Goal: Check status: Check status

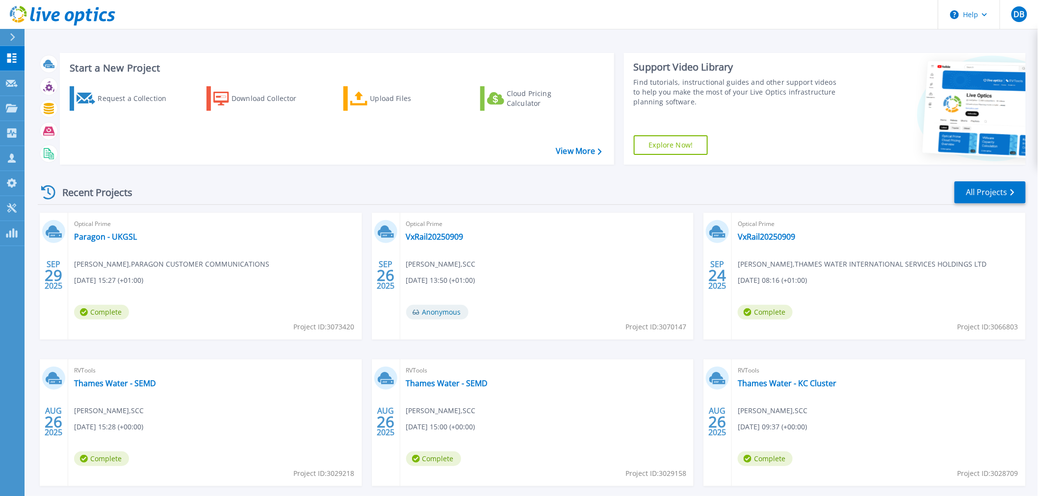
click at [103, 231] on div "Optical Prime Paragon - UKGSL [PERSON_NAME] , PARAGON CUSTOMER COMMUNICATIONS […" at bounding box center [215, 276] width 294 height 127
click at [99, 235] on link "Paragon - UKGSL" at bounding box center [105, 237] width 63 height 10
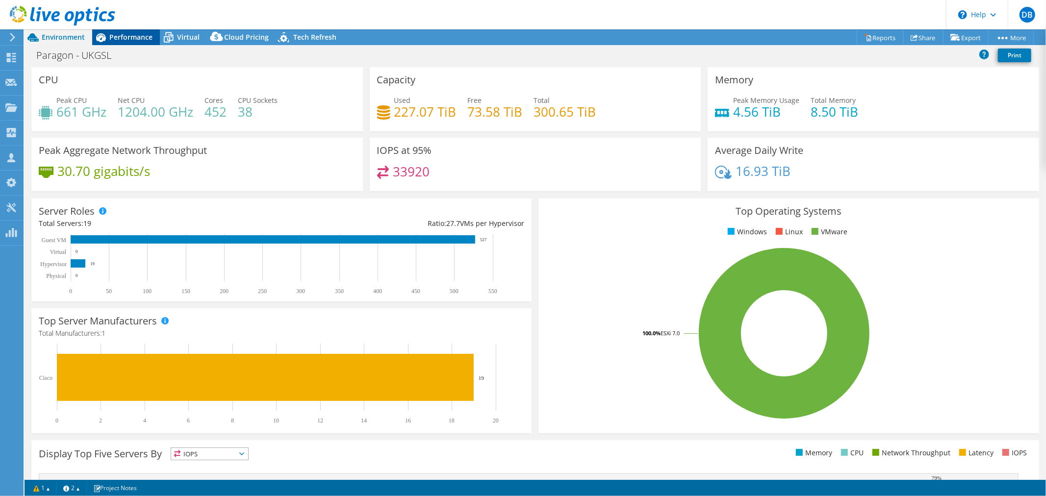
radio input "true"
radio input "false"
click at [120, 37] on span "Performance" at bounding box center [130, 36] width 43 height 9
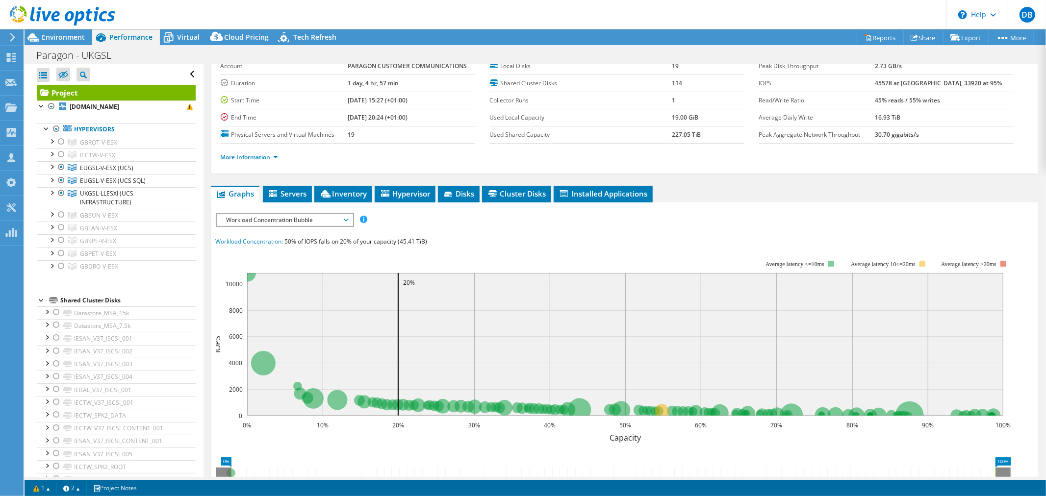
scroll to position [54, 0]
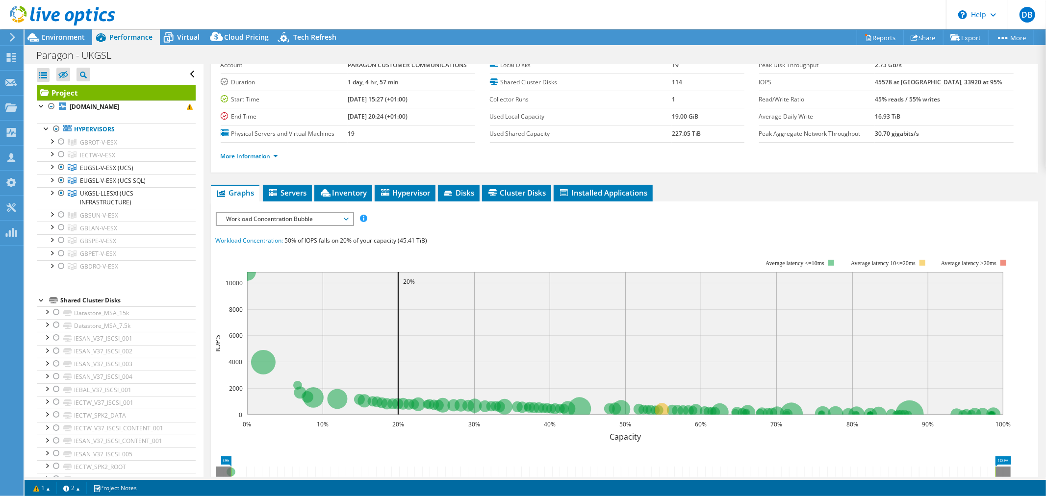
click at [346, 213] on span "Workload Concentration Bubble" at bounding box center [285, 219] width 126 height 12
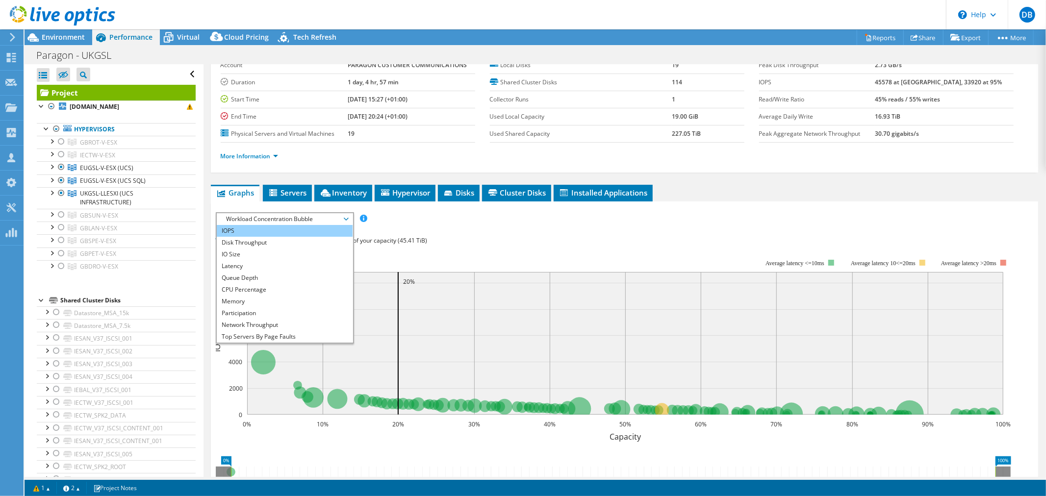
click at [324, 229] on li "IOPS" at bounding box center [285, 231] width 136 height 12
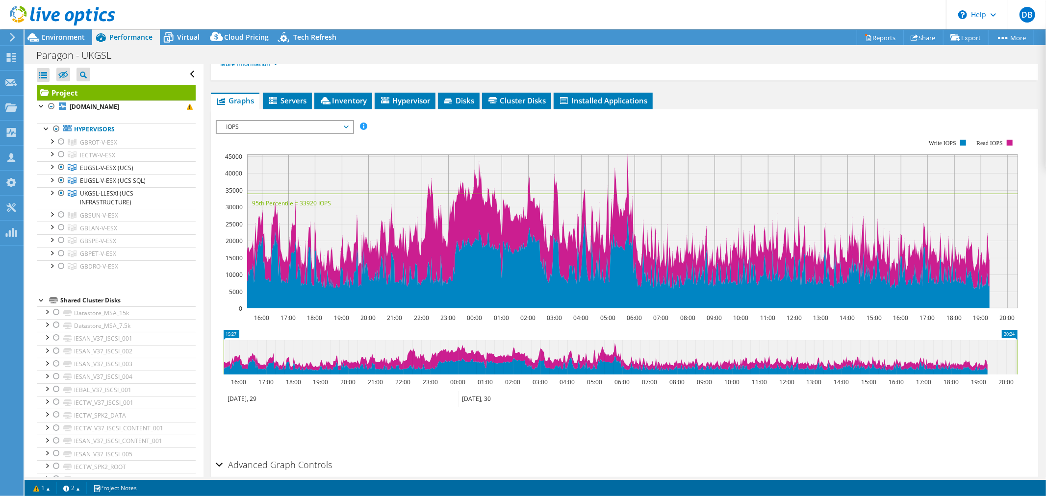
scroll to position [0, 0]
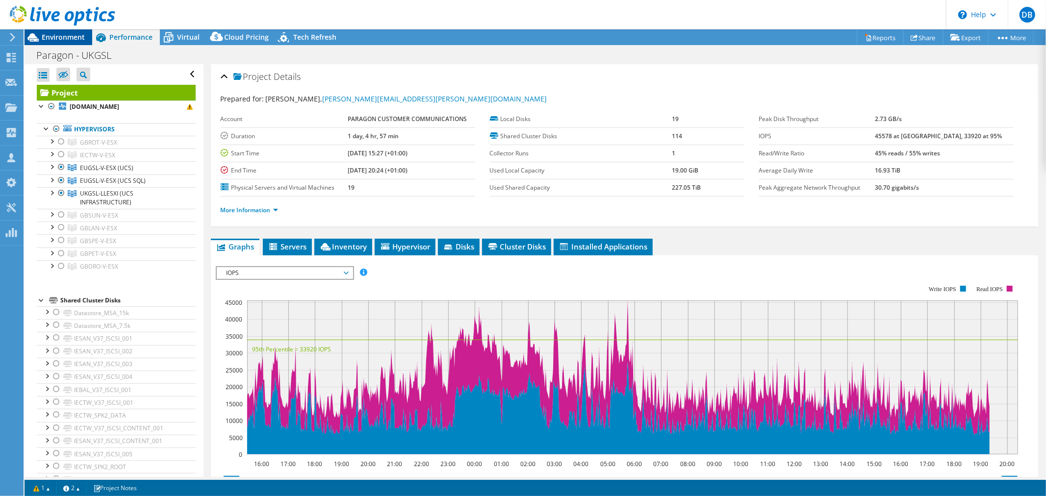
click at [54, 36] on span "Environment" at bounding box center [63, 36] width 43 height 9
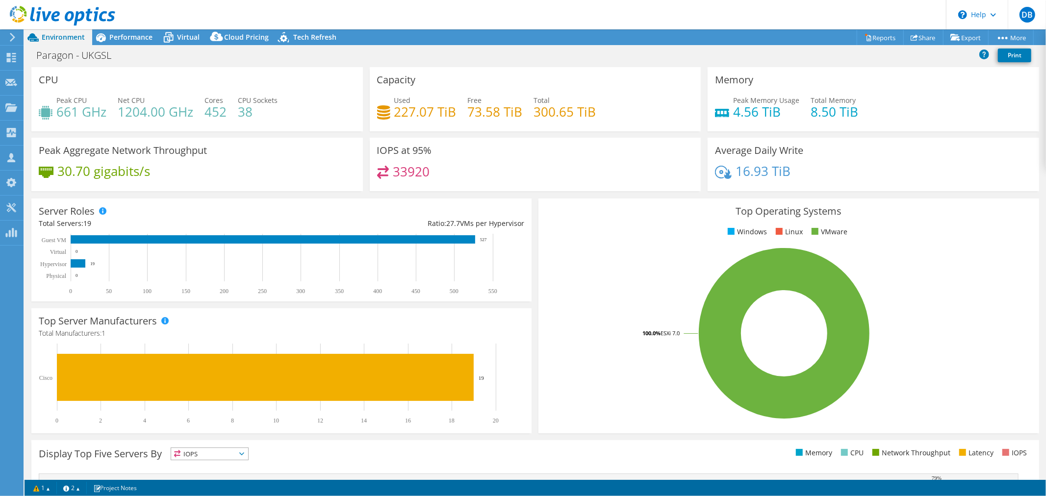
click at [607, 58] on div "Paragon - UKGSL Print" at bounding box center [536, 55] width 1022 height 18
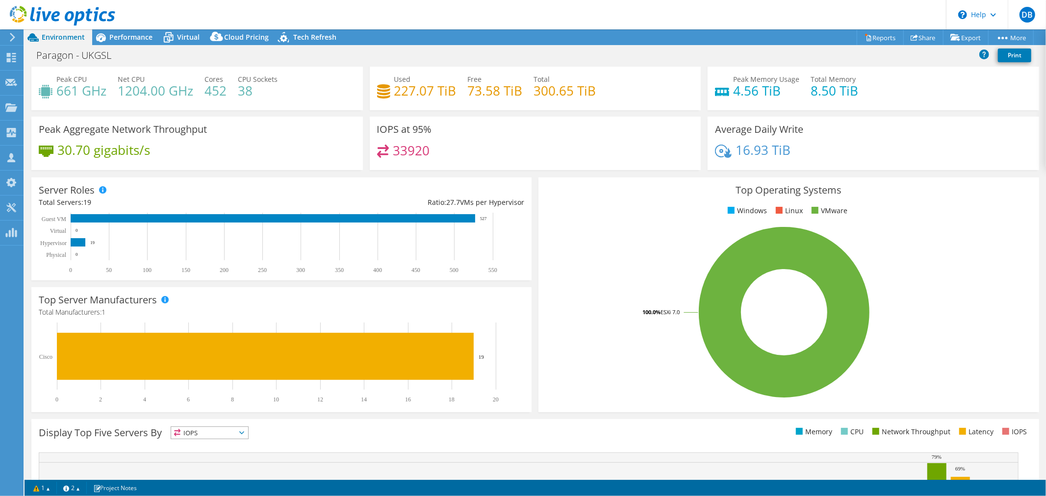
scroll to position [20, 0]
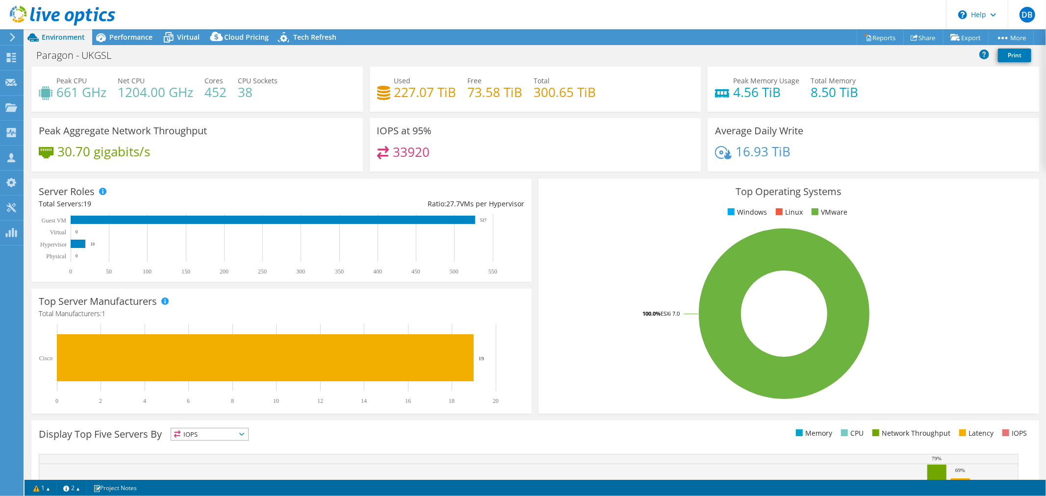
click at [15, 35] on icon at bounding box center [12, 37] width 7 height 9
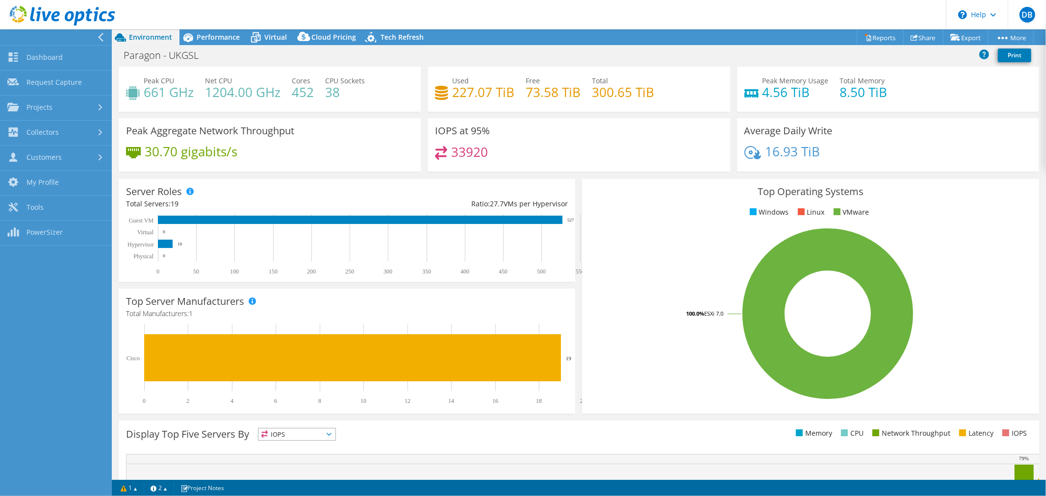
scroll to position [209, 0]
click at [36, 56] on link "Dashboard" at bounding box center [56, 58] width 112 height 25
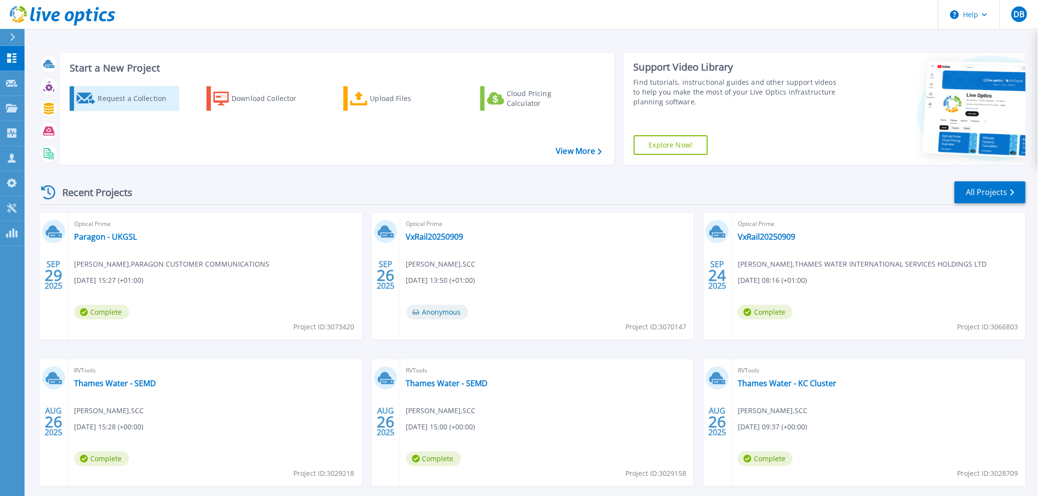
click at [122, 99] on div "Request a Collection" at bounding box center [137, 99] width 78 height 20
click at [113, 232] on link "Paragon - UKGSL" at bounding box center [105, 237] width 63 height 10
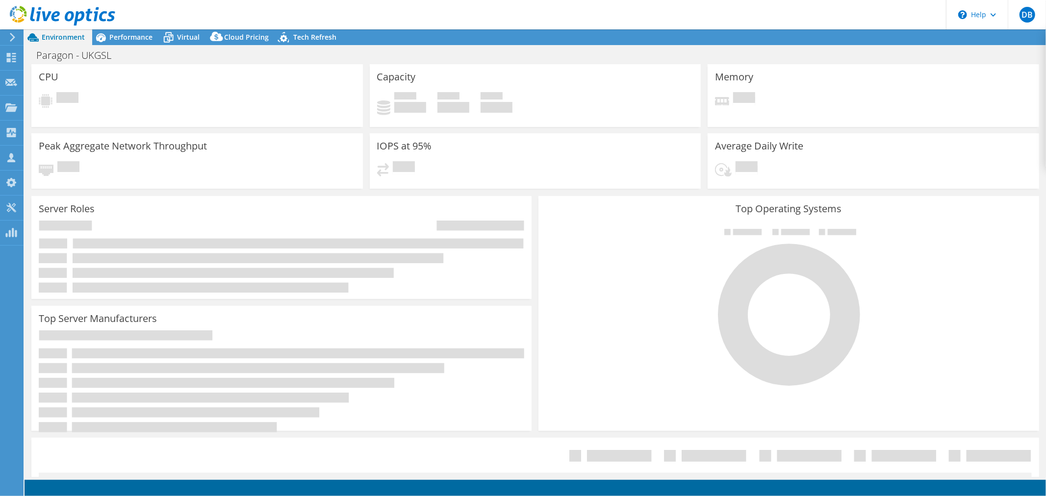
select select "USD"
